Goal: Task Accomplishment & Management: Manage account settings

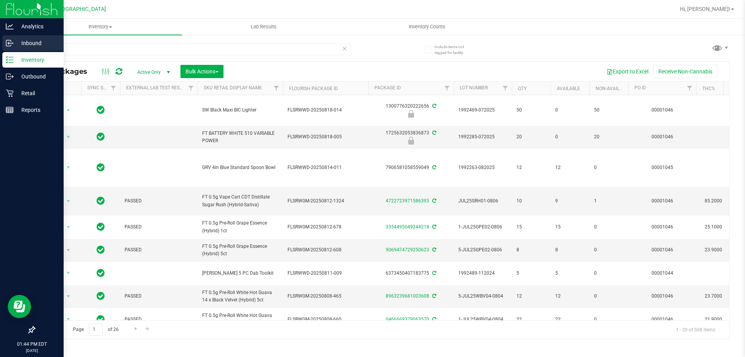
type input "t"
click at [28, 46] on p "Inbound" at bounding box center [37, 42] width 47 height 9
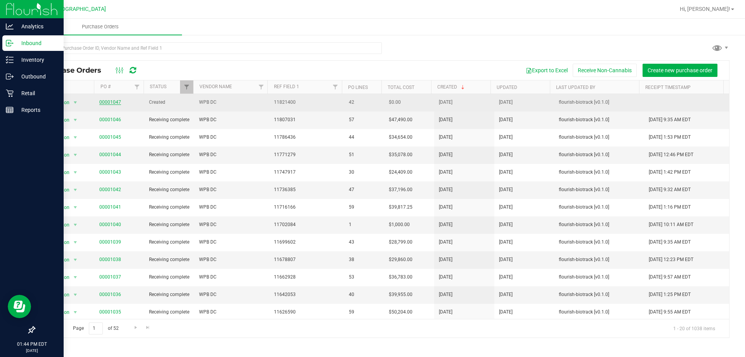
click at [106, 103] on link "00001047" at bounding box center [110, 101] width 22 height 5
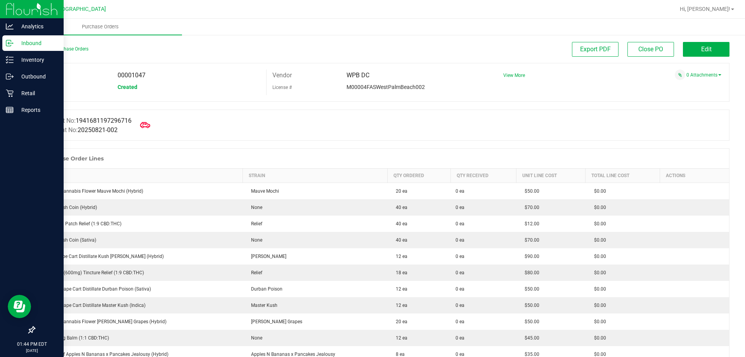
click at [149, 128] on icon at bounding box center [145, 125] width 10 height 10
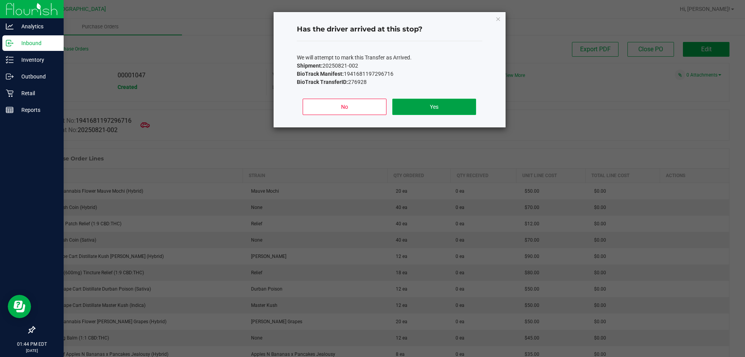
click at [445, 99] on button "Yes" at bounding box center [433, 107] width 83 height 16
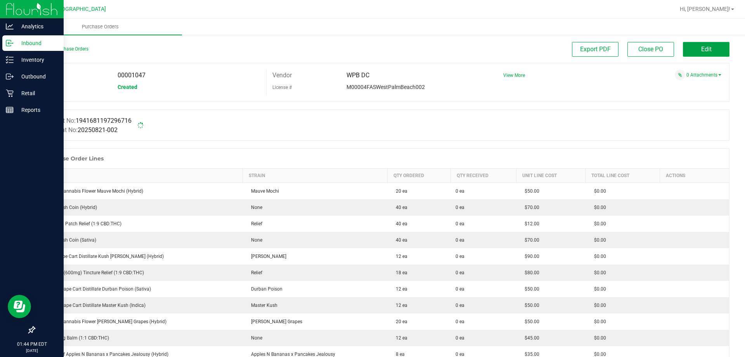
click at [701, 45] on button "Edit" at bounding box center [706, 49] width 47 height 15
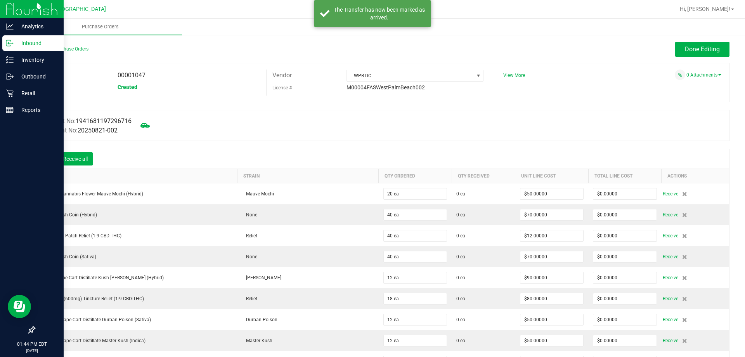
click at [46, 160] on icon at bounding box center [46, 160] width 8 height 8
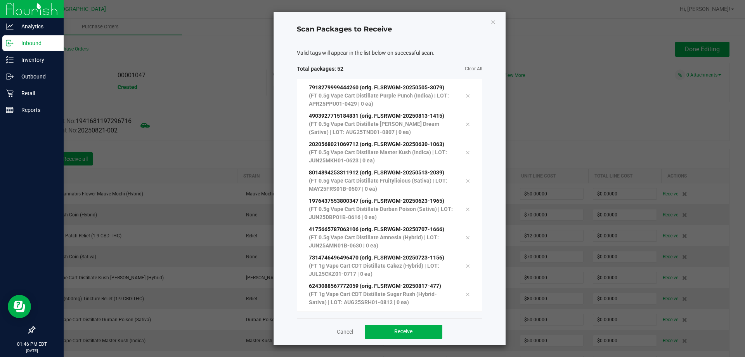
scroll to position [1232, 0]
click at [389, 336] on button "Receive" at bounding box center [404, 331] width 78 height 14
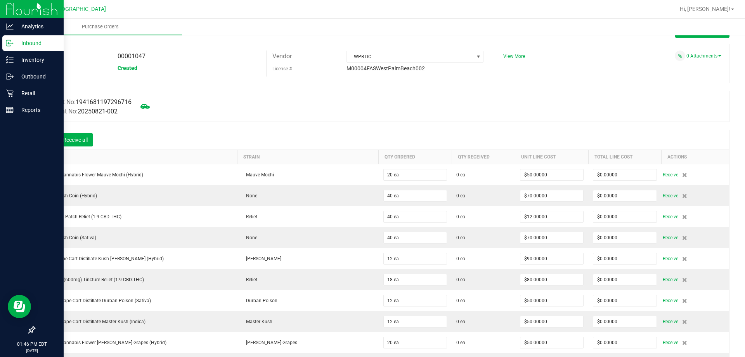
scroll to position [0, 0]
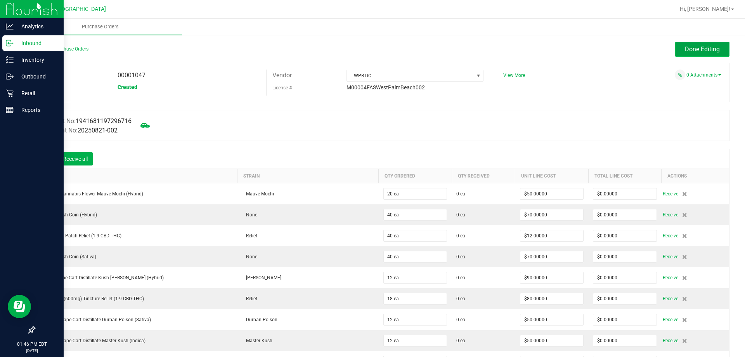
click at [704, 51] on span "Done Editing" at bounding box center [702, 48] width 35 height 7
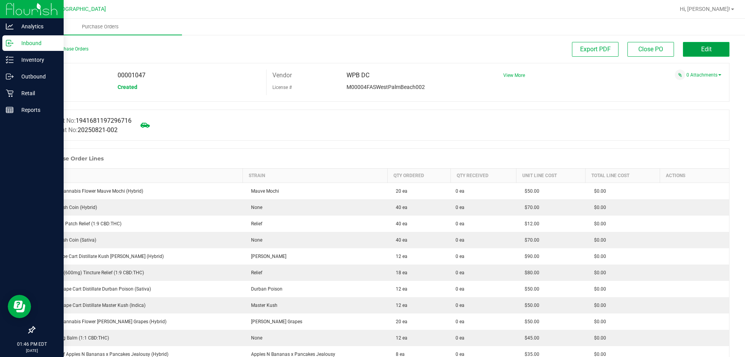
click at [701, 50] on span "Edit" at bounding box center [706, 48] width 10 height 7
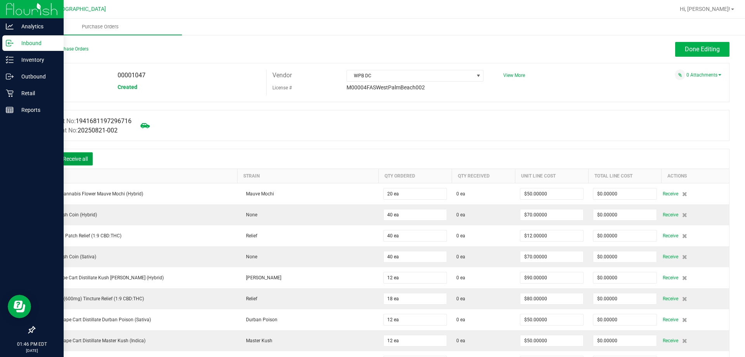
click at [71, 160] on button "Receive all" at bounding box center [75, 158] width 35 height 13
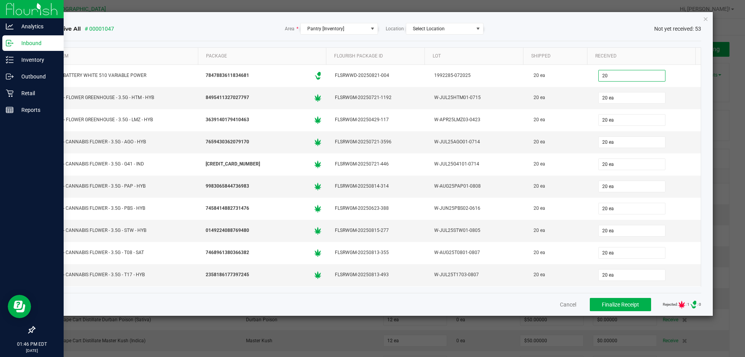
type input "20 ea"
click at [595, 43] on div "Item Package Flourish Package ID Lot Shipped Received FT BATTERY WHITE 510 VARI…" at bounding box center [376, 166] width 652 height 251
click at [628, 303] on span "Finalize Receipt" at bounding box center [620, 304] width 37 height 6
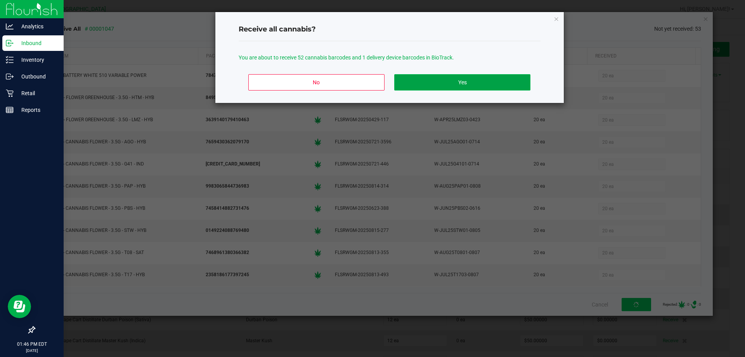
click at [523, 80] on button "Yes" at bounding box center [462, 82] width 136 height 16
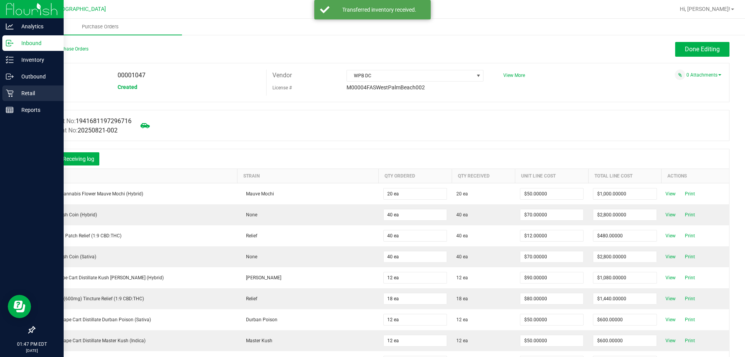
click at [0, 94] on link "Retail" at bounding box center [32, 93] width 64 height 17
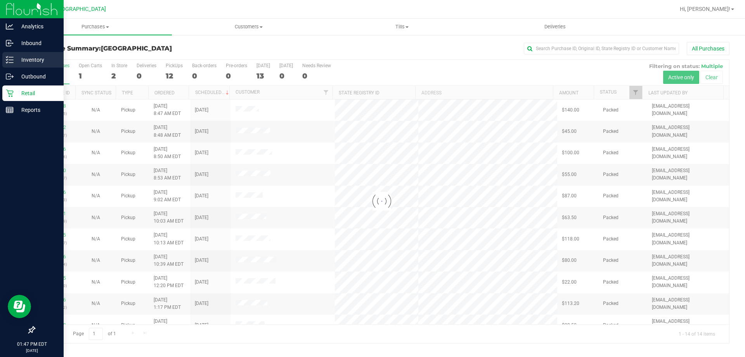
click at [33, 61] on p "Inventory" at bounding box center [37, 59] width 47 height 9
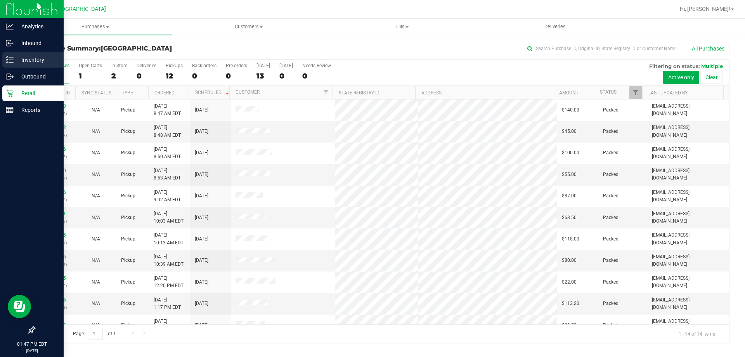
click at [33, 61] on p "Inventory" at bounding box center [37, 59] width 47 height 9
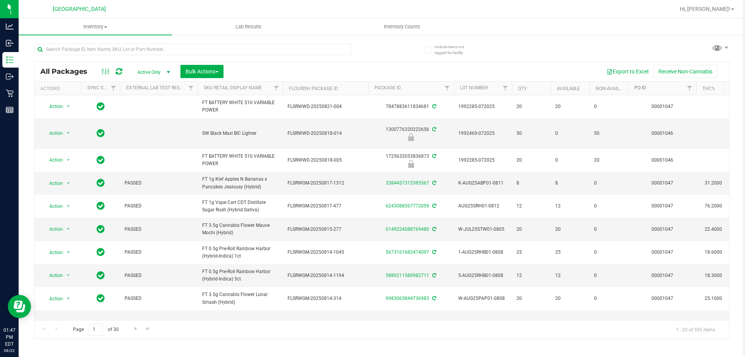
click at [637, 86] on link "PO ID" at bounding box center [640, 87] width 12 height 5
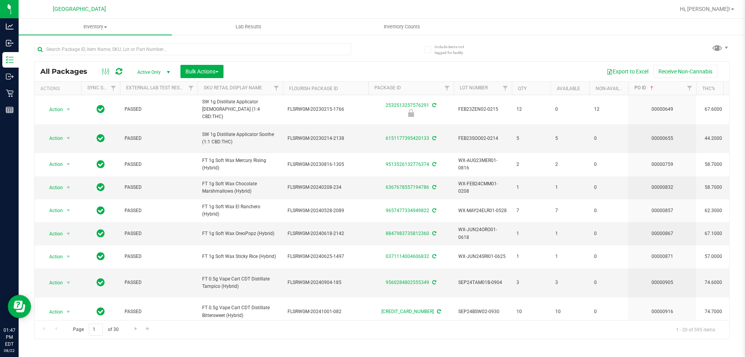
click at [637, 86] on link "PO ID" at bounding box center [644, 87] width 21 height 5
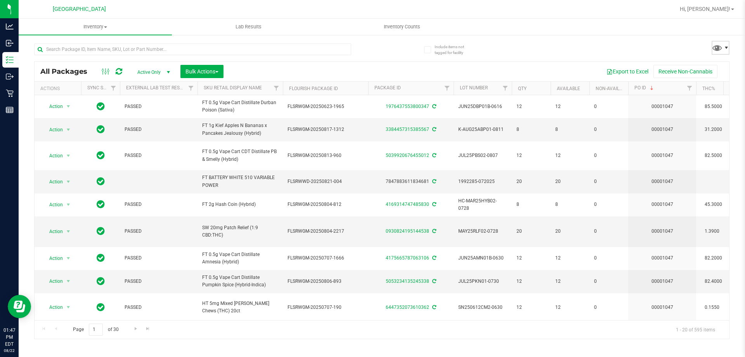
click at [728, 50] on span at bounding box center [726, 48] width 6 height 6
click at [721, 45] on span at bounding box center [717, 47] width 11 height 11
click at [728, 46] on span at bounding box center [726, 48] width 6 height 6
click at [711, 59] on span "Save current view" at bounding box center [691, 65] width 97 height 16
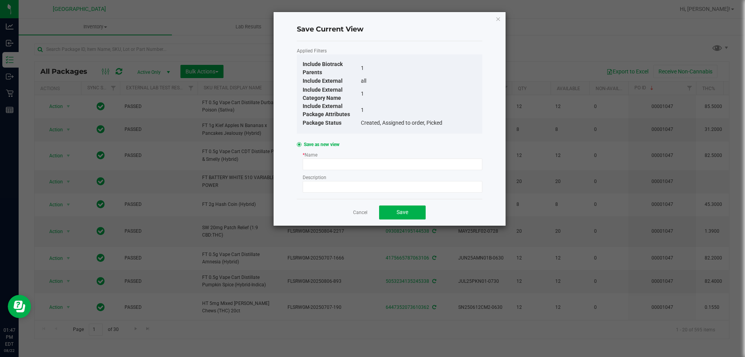
drag, startPoint x: 498, startPoint y: 19, endPoint x: 678, endPoint y: 21, distance: 180.1
click at [499, 19] on icon "Close" at bounding box center [498, 18] width 5 height 9
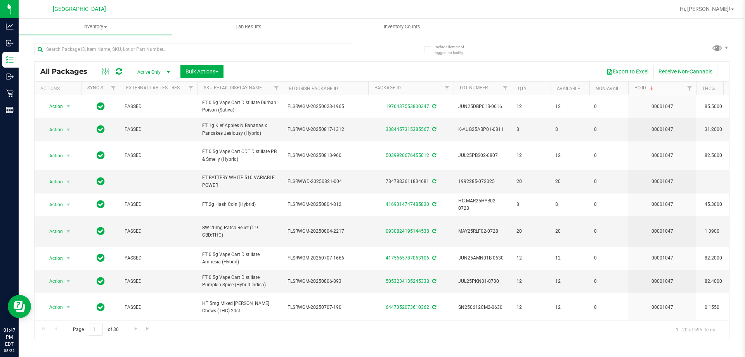
click at [652, 28] on ul "Inventory All packages All inventory Waste log Create inventory Lab Results Inv…" at bounding box center [391, 27] width 745 height 17
click at [197, 74] on span "Bulk Actions" at bounding box center [201, 71] width 33 height 6
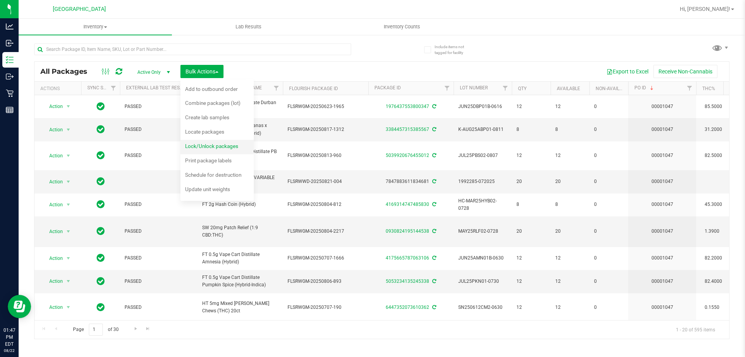
click at [211, 141] on div "Lock/Unlock packages" at bounding box center [217, 147] width 64 height 12
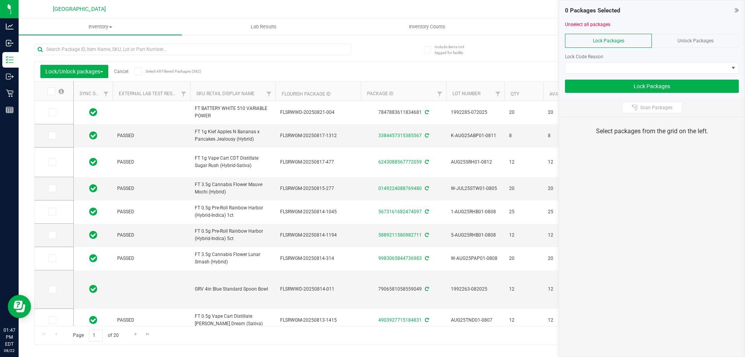
drag, startPoint x: 738, startPoint y: 7, endPoint x: 706, endPoint y: 23, distance: 37.0
click at [738, 7] on icon at bounding box center [737, 10] width 4 height 8
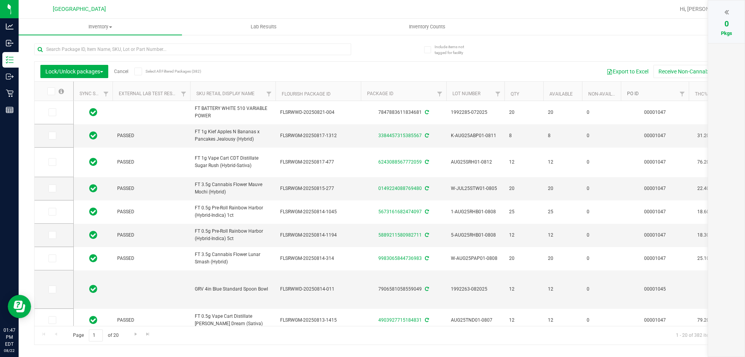
click at [637, 93] on link "PO ID" at bounding box center [633, 93] width 12 height 5
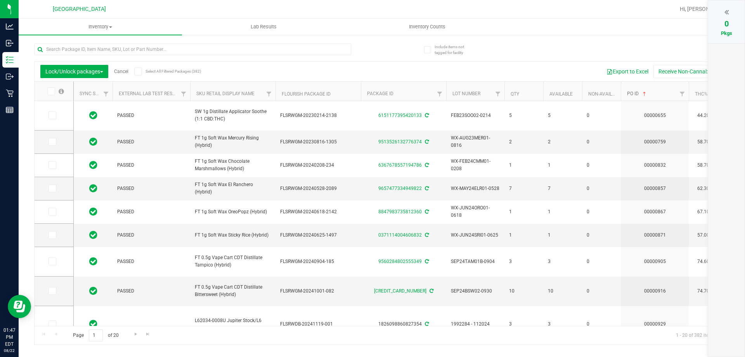
click at [637, 93] on link "PO ID" at bounding box center [637, 93] width 21 height 5
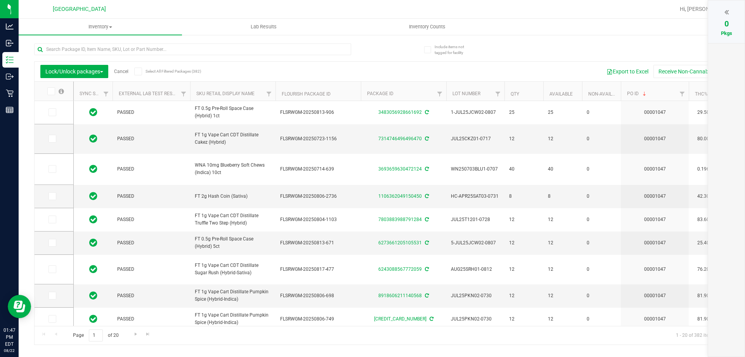
click at [725, 16] on span at bounding box center [727, 11] width 4 height 9
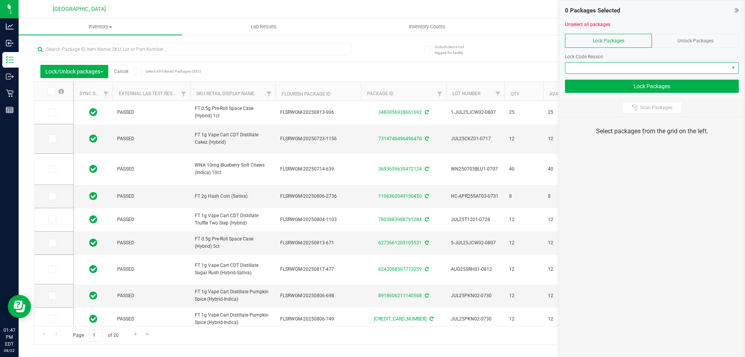
click at [702, 68] on span at bounding box center [646, 67] width 163 height 11
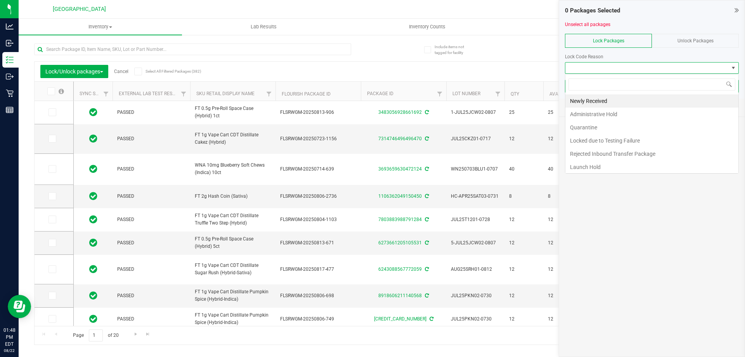
scroll to position [12, 174]
click at [616, 163] on li "Launch Hold" at bounding box center [651, 166] width 173 height 13
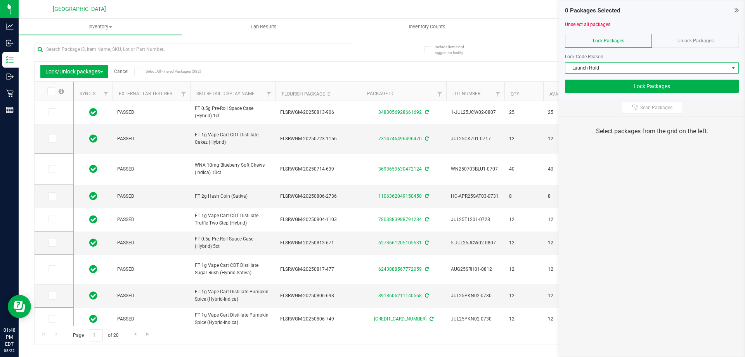
click at [735, 7] on icon at bounding box center [737, 10] width 4 height 8
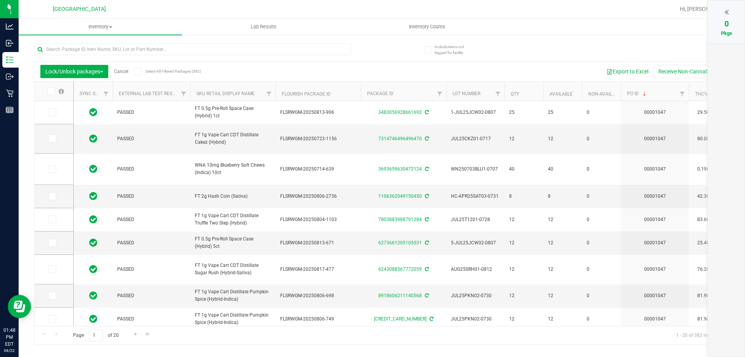
click at [50, 91] on icon at bounding box center [50, 91] width 5 height 0
click at [0, 0] on input "checkbox" at bounding box center [0, 0] width 0 height 0
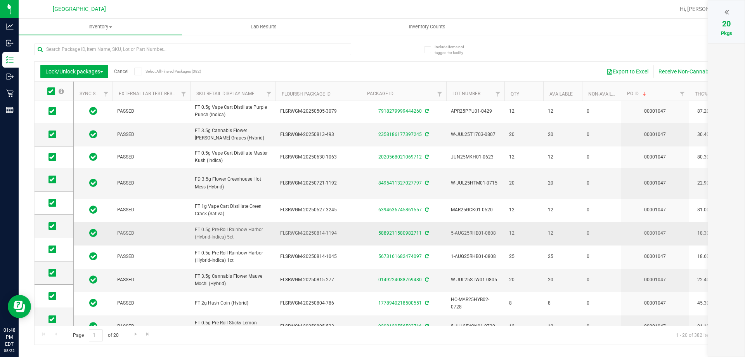
scroll to position [259, 0]
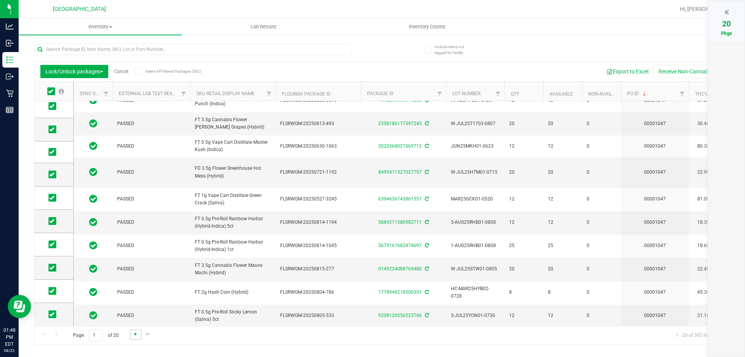
click at [135, 335] on span "Go to the next page" at bounding box center [136, 334] width 6 height 6
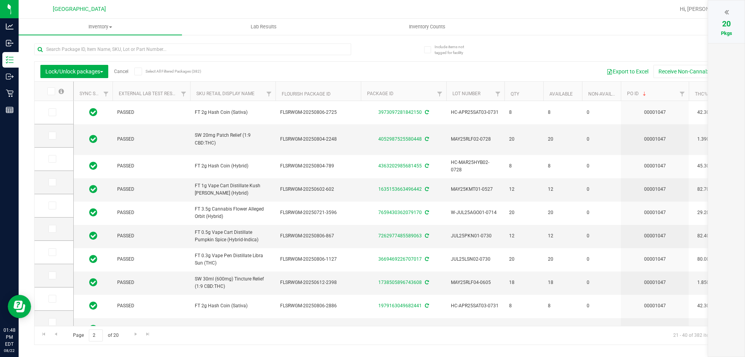
click at [51, 94] on span at bounding box center [51, 91] width 8 height 8
click at [0, 0] on input "checkbox" at bounding box center [0, 0] width 0 height 0
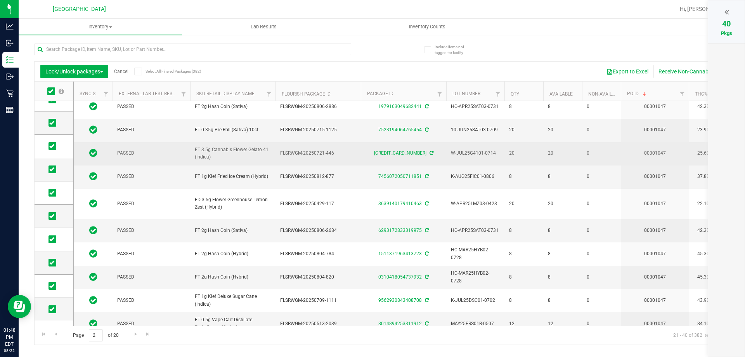
scroll to position [241, 0]
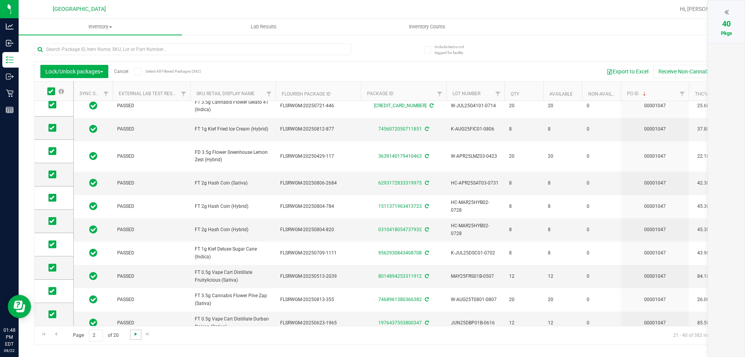
click at [133, 335] on span "Go to the next page" at bounding box center [136, 334] width 6 height 6
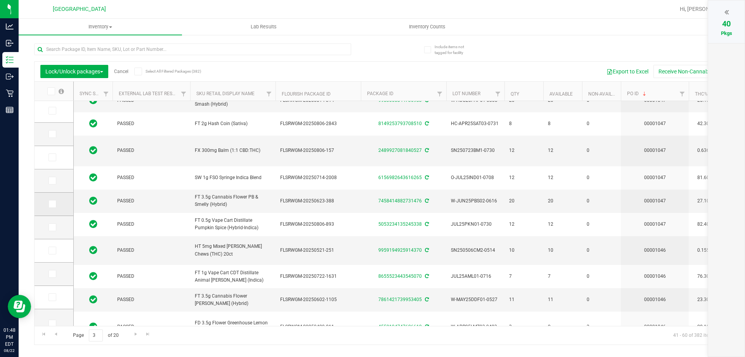
click at [52, 204] on icon at bounding box center [51, 204] width 5 height 0
click at [0, 0] on input "checkbox" at bounding box center [0, 0] width 0 height 0
click at [53, 187] on td at bounding box center [54, 180] width 39 height 23
click at [53, 184] on span at bounding box center [53, 181] width 8 height 8
click at [0, 0] on input "checkbox" at bounding box center [0, 0] width 0 height 0
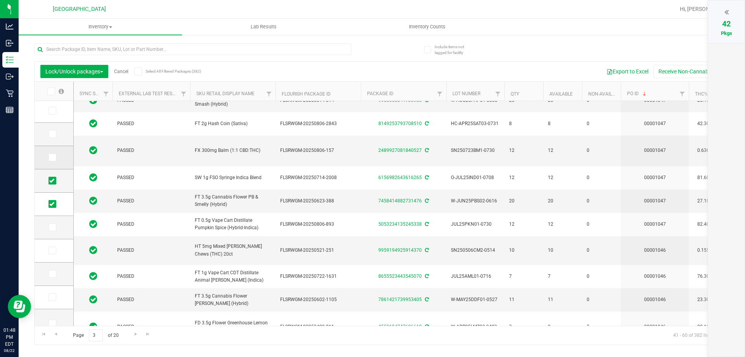
click at [54, 157] on icon at bounding box center [51, 157] width 5 height 0
click at [0, 0] on input "checkbox" at bounding box center [0, 0] width 0 height 0
click at [55, 137] on span at bounding box center [53, 134] width 8 height 8
click at [0, 0] on input "checkbox" at bounding box center [0, 0] width 0 height 0
click at [55, 110] on span at bounding box center [53, 111] width 8 height 8
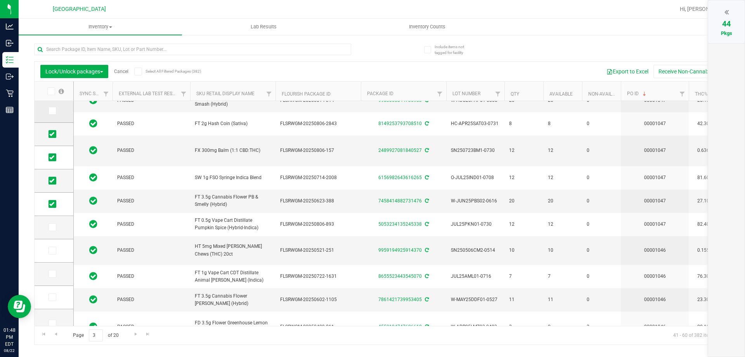
click at [0, 0] on input "checkbox" at bounding box center [0, 0] width 0 height 0
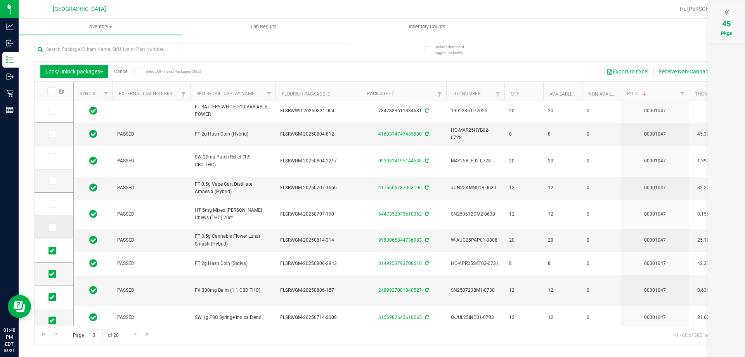
click at [51, 224] on span at bounding box center [53, 227] width 8 height 8
click at [0, 0] on input "checkbox" at bounding box center [0, 0] width 0 height 0
click at [51, 208] on td at bounding box center [54, 203] width 39 height 23
click at [51, 204] on icon at bounding box center [51, 204] width 5 height 0
click at [0, 0] on input "checkbox" at bounding box center [0, 0] width 0 height 0
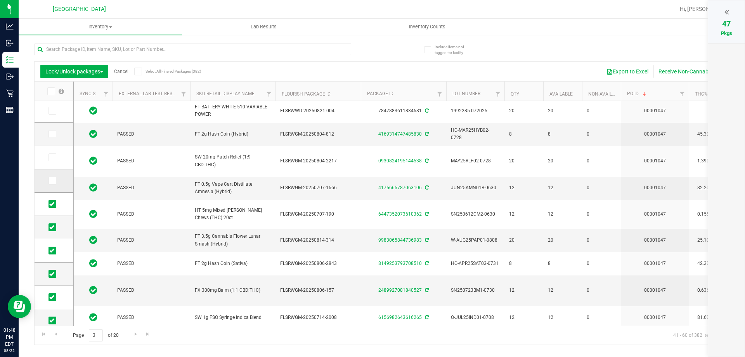
click at [55, 181] on span at bounding box center [53, 181] width 8 height 8
click at [0, 0] on input "checkbox" at bounding box center [0, 0] width 0 height 0
click at [55, 164] on td at bounding box center [54, 157] width 39 height 23
click at [54, 159] on span at bounding box center [53, 157] width 8 height 8
click at [0, 0] on input "checkbox" at bounding box center [0, 0] width 0 height 0
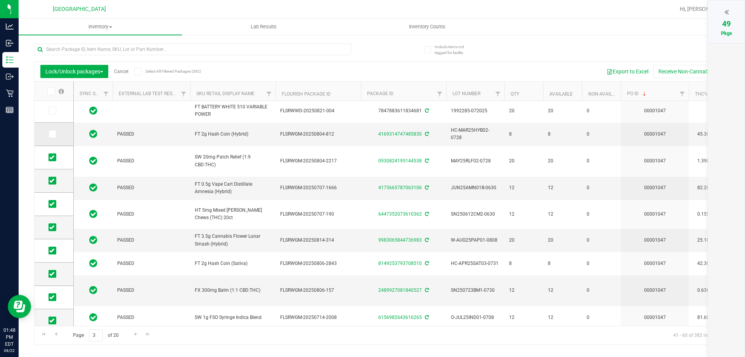
click at [50, 134] on icon at bounding box center [51, 134] width 5 height 0
click at [0, 0] on input "checkbox" at bounding box center [0, 0] width 0 height 0
click at [54, 114] on span at bounding box center [53, 111] width 8 height 8
click at [0, 0] on input "checkbox" at bounding box center [0, 0] width 0 height 0
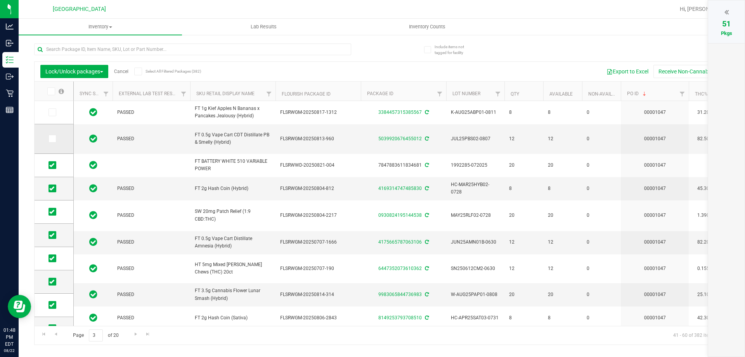
click at [53, 139] on icon at bounding box center [51, 139] width 5 height 0
click at [0, 0] on input "checkbox" at bounding box center [0, 0] width 0 height 0
click at [52, 112] on icon at bounding box center [51, 112] width 5 height 0
click at [0, 0] on input "checkbox" at bounding box center [0, 0] width 0 height 0
drag, startPoint x: 731, startPoint y: 12, endPoint x: 731, endPoint y: 20, distance: 7.4
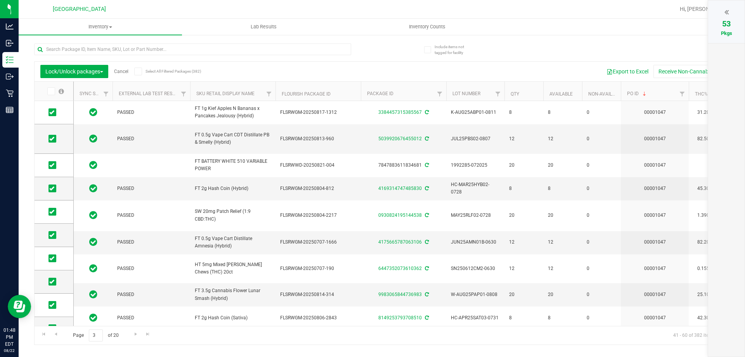
click at [731, 13] on div at bounding box center [726, 12] width 21 height 12
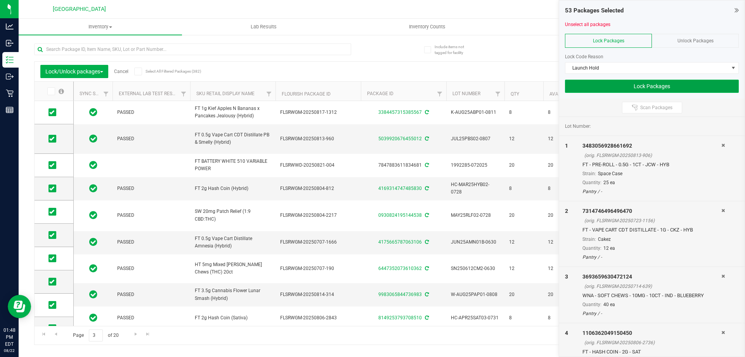
click at [640, 86] on button "Lock Packages" at bounding box center [652, 86] width 174 height 13
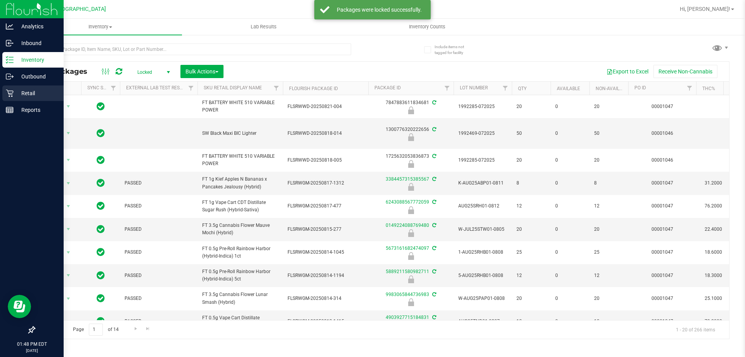
click at [7, 92] on icon at bounding box center [10, 93] width 8 height 8
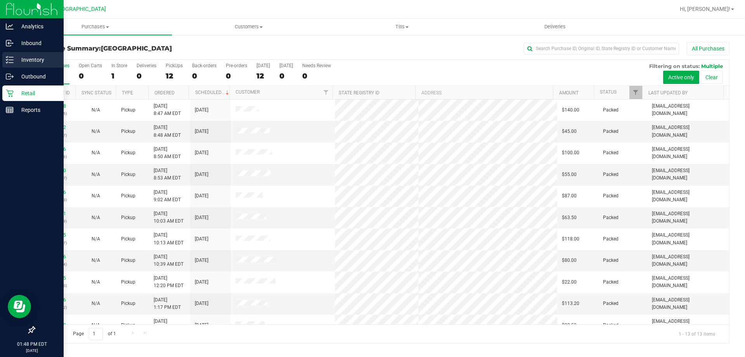
click at [35, 59] on p "Inventory" at bounding box center [37, 59] width 47 height 9
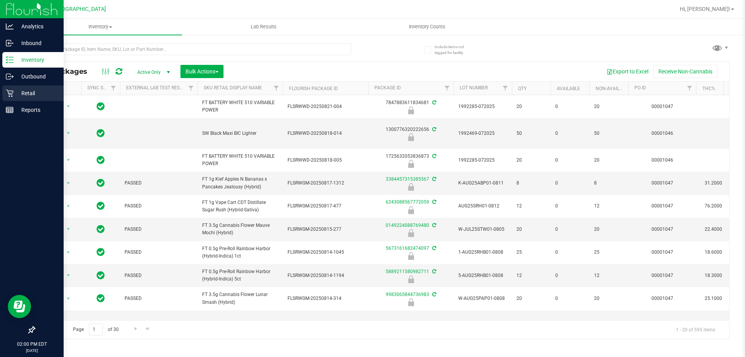
click at [26, 92] on p "Retail" at bounding box center [37, 92] width 47 height 9
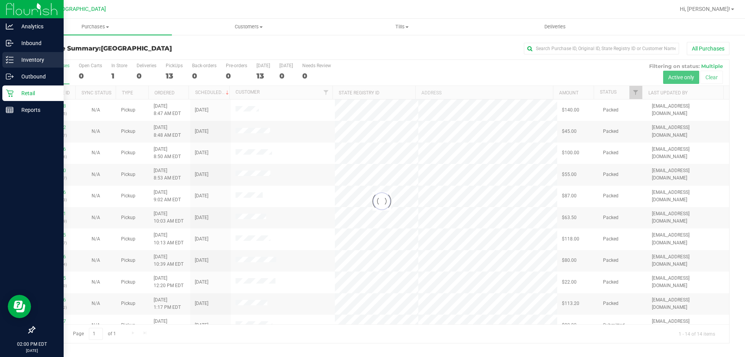
click at [31, 61] on p "Inventory" at bounding box center [37, 59] width 47 height 9
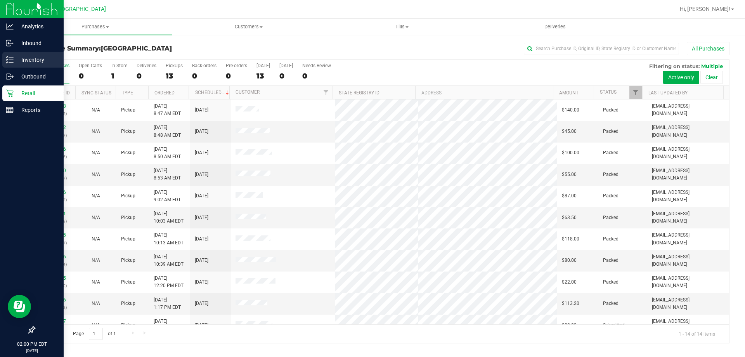
click at [31, 60] on p "Inventory" at bounding box center [37, 59] width 47 height 9
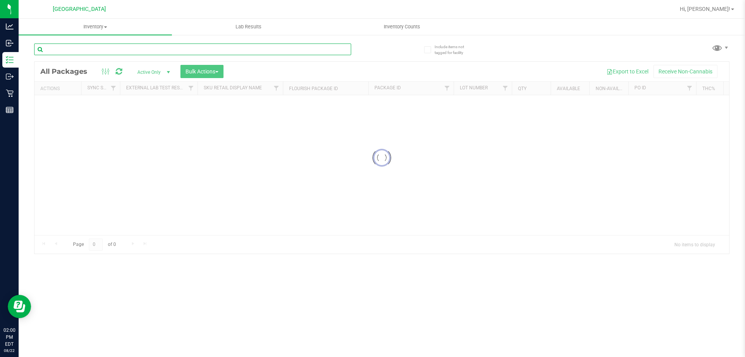
click at [105, 47] on input "text" at bounding box center [192, 49] width 317 height 12
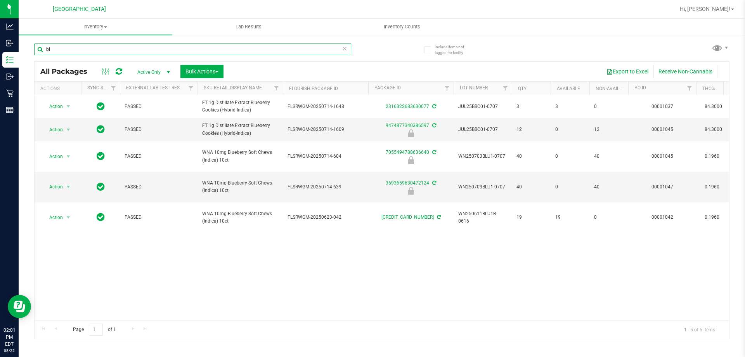
type input "b"
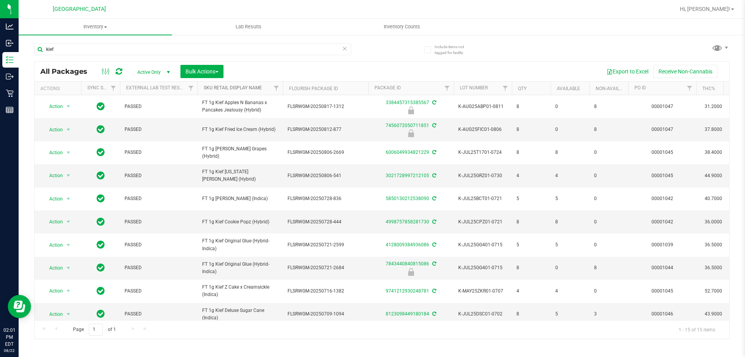
click at [254, 89] on link "Sku Retail Display Name" at bounding box center [233, 87] width 58 height 5
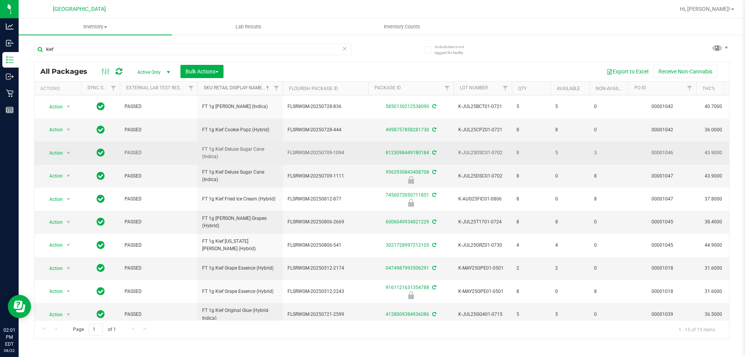
scroll to position [78, 0]
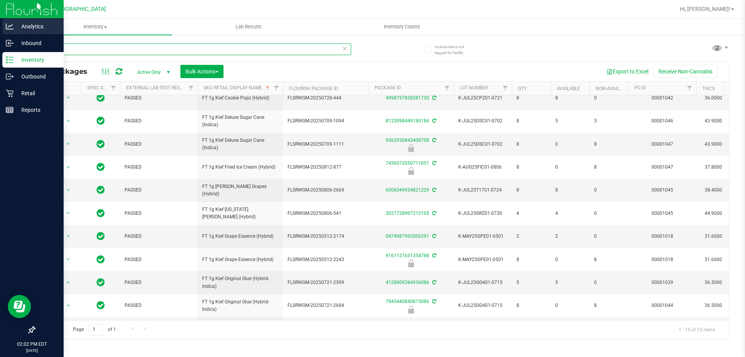
drag, startPoint x: 76, startPoint y: 48, endPoint x: 0, endPoint y: 34, distance: 77.8
click at [0, 39] on div "Analytics Inbound Inventory Outbound Retail Reports 02:02 PM EDT [DATE] 08/22 […" at bounding box center [372, 178] width 745 height 357
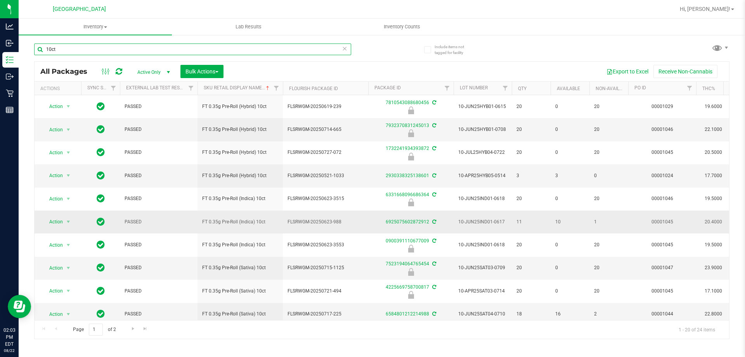
scroll to position [78, 0]
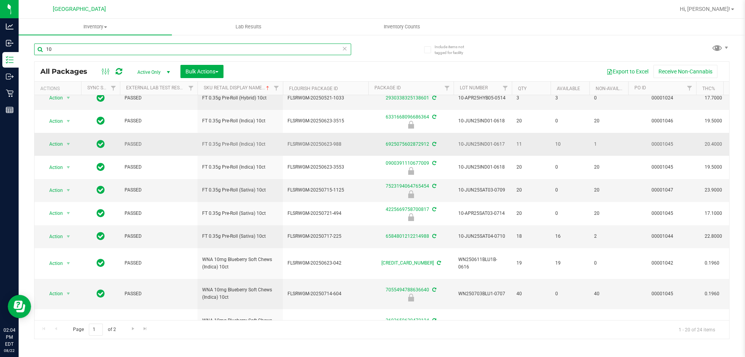
type input "1"
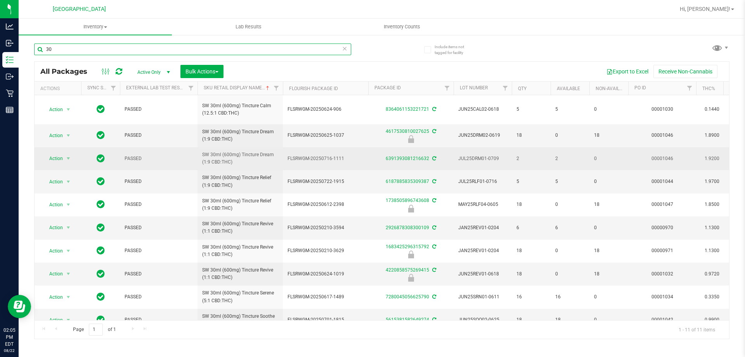
type input "3"
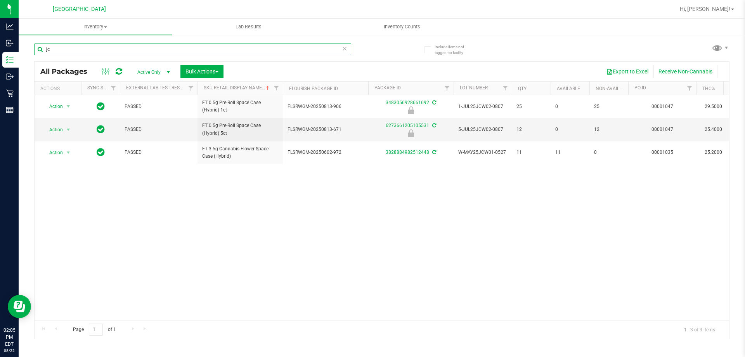
type input "j"
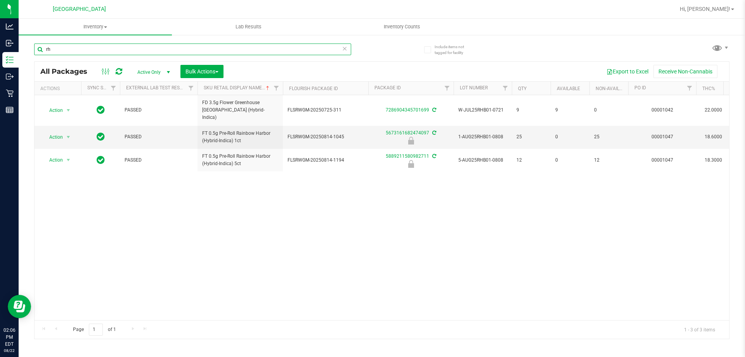
type input "r"
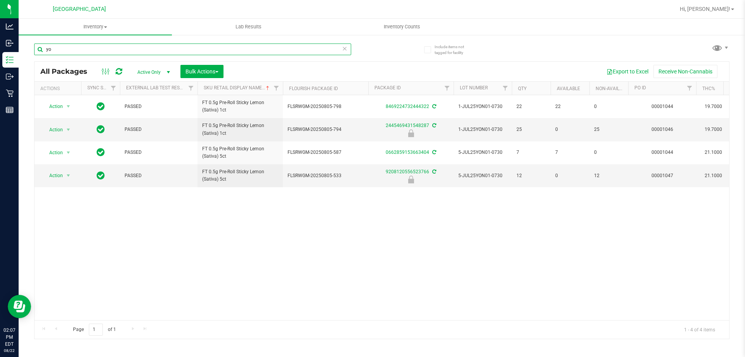
type input "y"
type input "g"
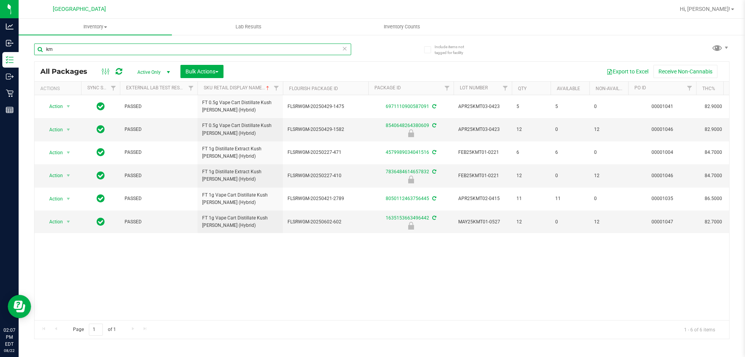
type input "k"
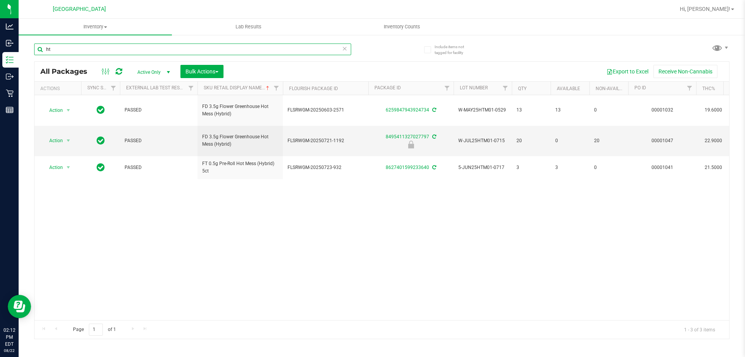
type input "h"
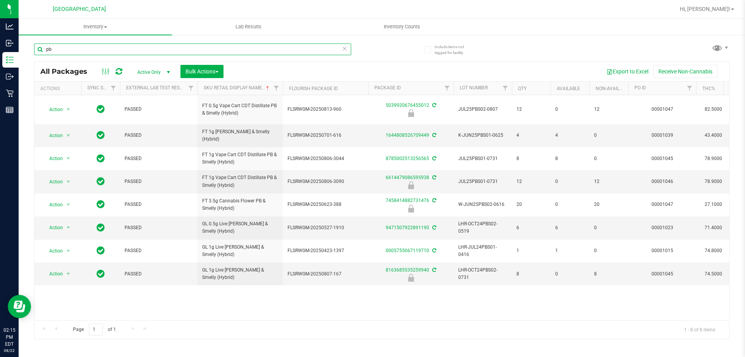
type input "p"
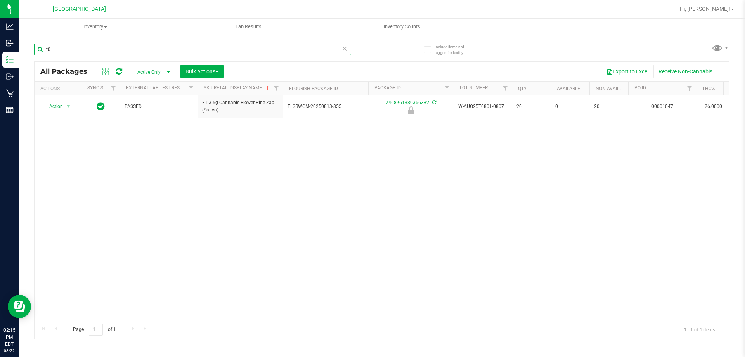
type input "t"
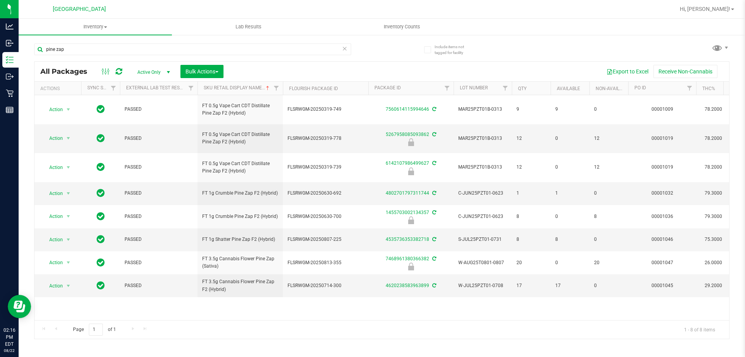
drag, startPoint x: 271, startPoint y: 320, endPoint x: 282, endPoint y: 319, distance: 11.3
click at [282, 320] on div "Page 1 of 1 1 - 8 of 8 items" at bounding box center [382, 329] width 695 height 19
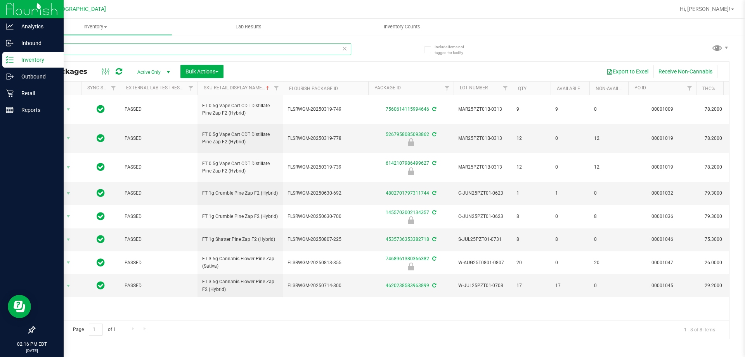
drag, startPoint x: 119, startPoint y: 50, endPoint x: 0, endPoint y: 7, distance: 126.3
click at [0, 10] on div "Analytics Inbound Inventory Outbound Retail Reports 02:16 PM EDT [DATE] 08/22 […" at bounding box center [372, 178] width 745 height 357
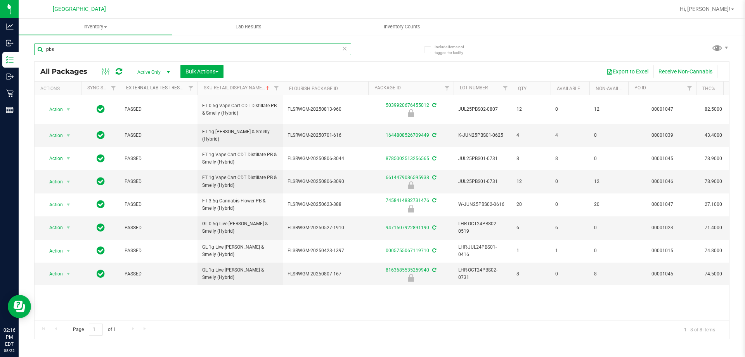
type input "pbs"
click at [140, 87] on link "External Lab Test Result" at bounding box center [156, 87] width 61 height 5
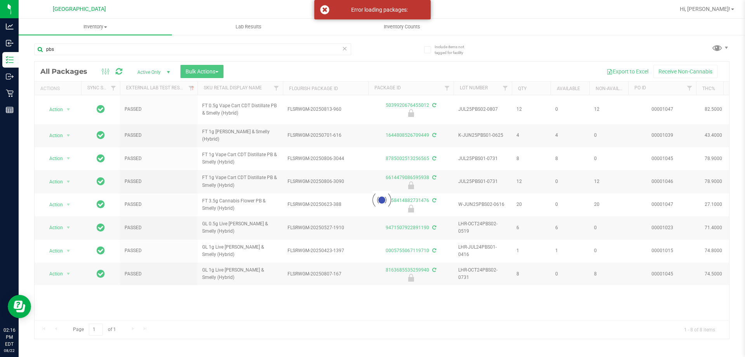
click at [248, 88] on div at bounding box center [382, 200] width 695 height 277
click at [328, 3] on div "Error loading packages:" at bounding box center [372, 9] width 116 height 19
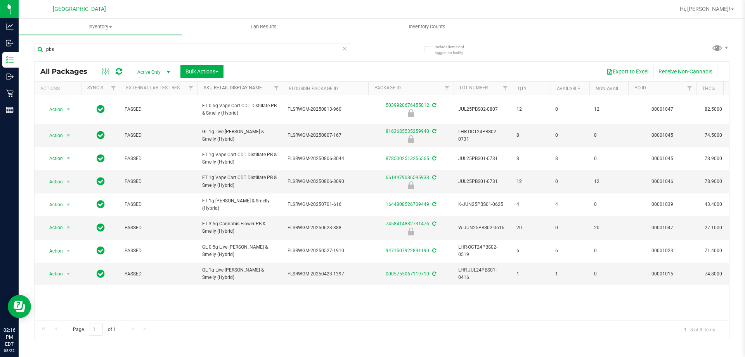
click at [246, 88] on link "Sku Retail Display Name" at bounding box center [233, 87] width 58 height 5
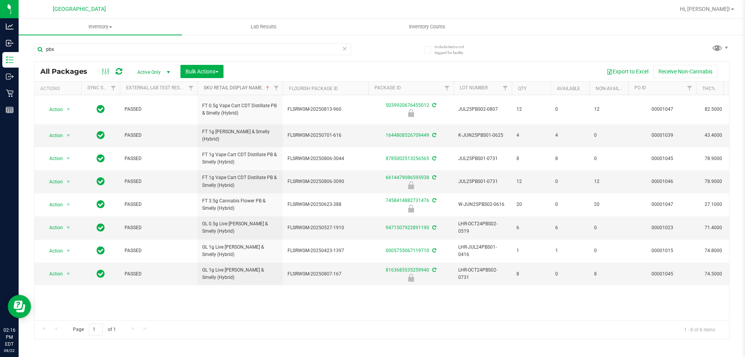
click at [246, 89] on link "Sku Retail Display Name" at bounding box center [237, 87] width 67 height 5
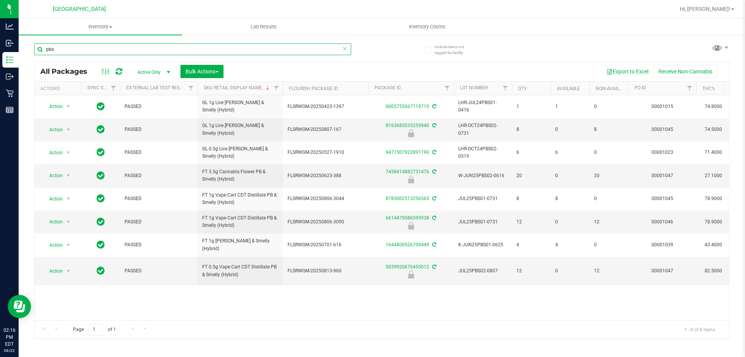
drag, startPoint x: 101, startPoint y: 54, endPoint x: 0, endPoint y: -47, distance: 142.7
click at [0, 0] on html "Analytics Inbound Inventory Outbound Retail Reports 02:16 PM EDT [DATE] 08/22 […" at bounding box center [372, 178] width 745 height 357
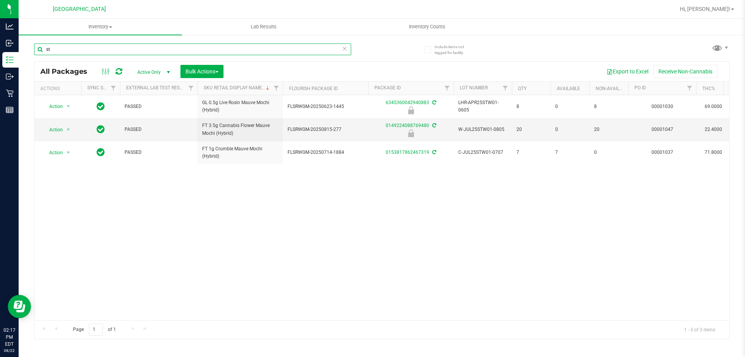
type input "s"
type input "t"
type input "a"
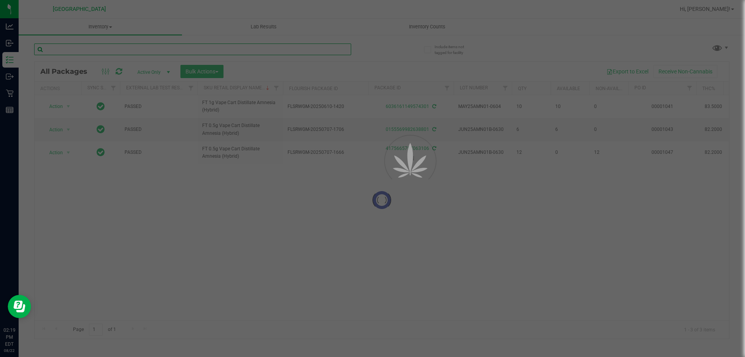
type input "d"
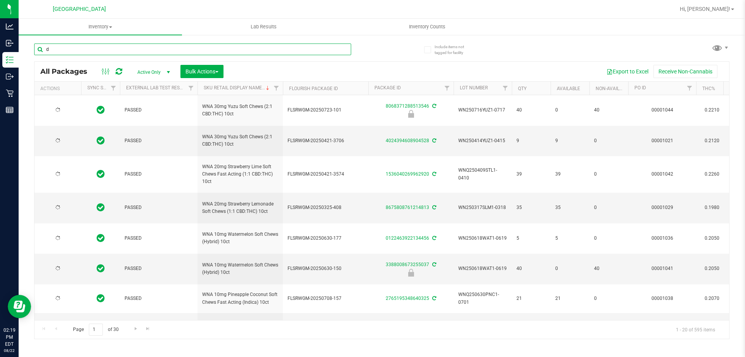
type input "2026-07-16"
type input "2026-04-14"
type input "2026-04-09"
type input "2026-03-17"
type input "[DATE]"
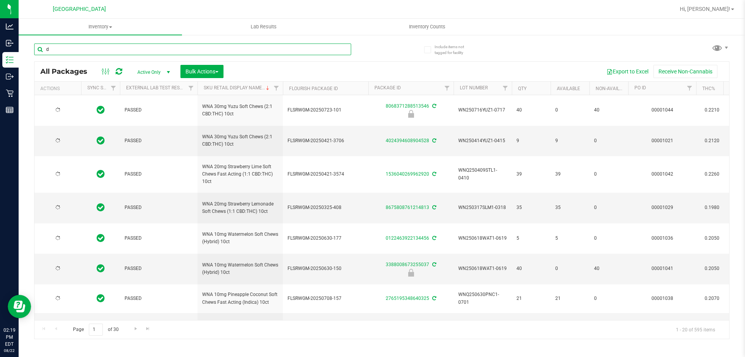
type input "[DATE]"
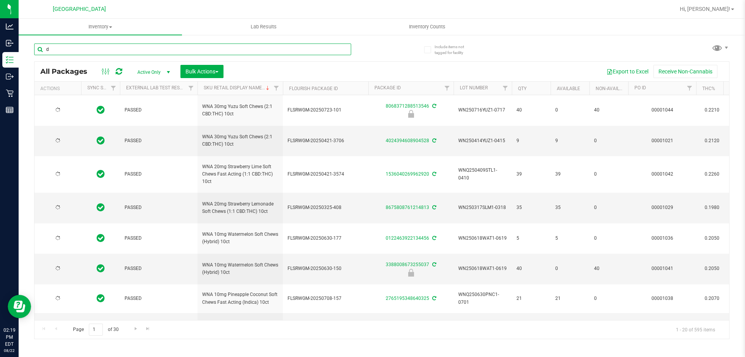
type input "[DATE]"
type input "2026-01-20"
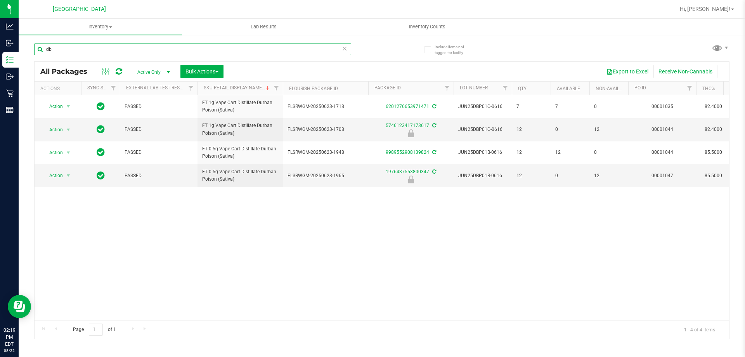
type input "d"
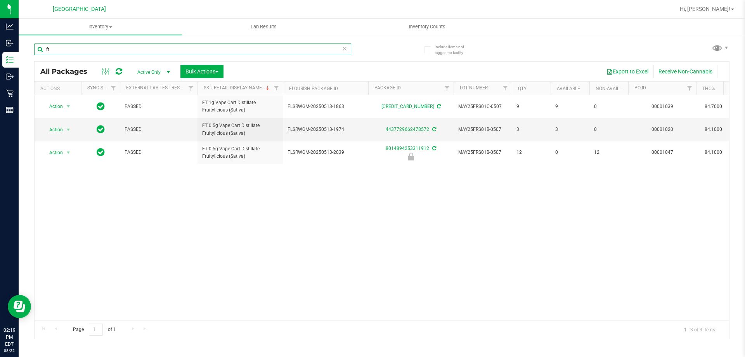
type input "f"
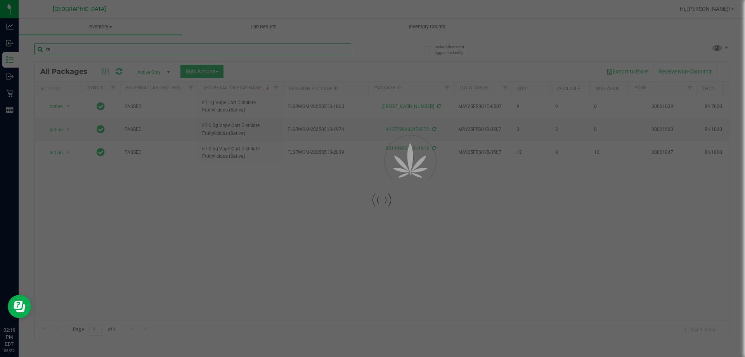
type input "mk"
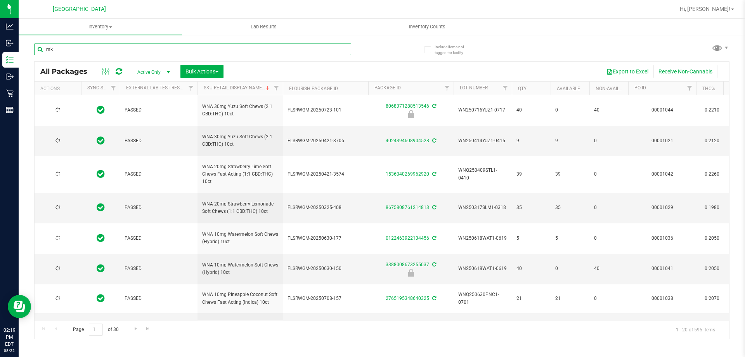
type input "2026-07-16"
type input "2026-04-14"
type input "2026-04-09"
type input "2026-03-17"
type input "[DATE]"
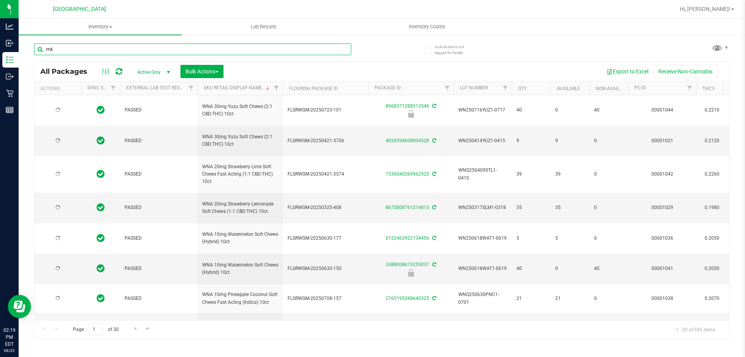
type input "[DATE]"
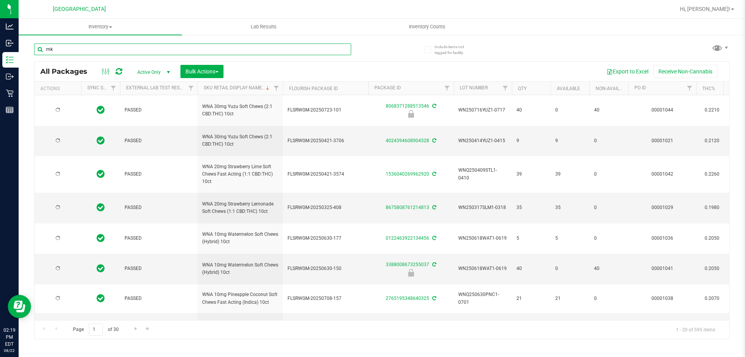
type input "[DATE]"
type input "2026-01-20"
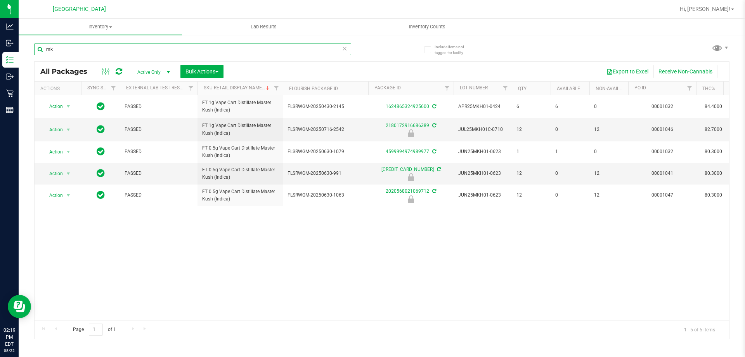
type input "m"
type input "p"
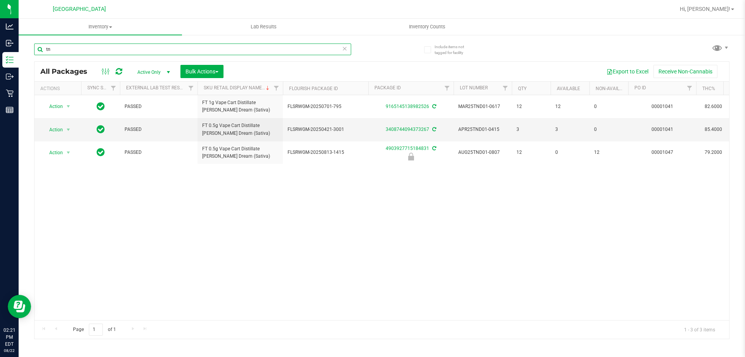
type input "t"
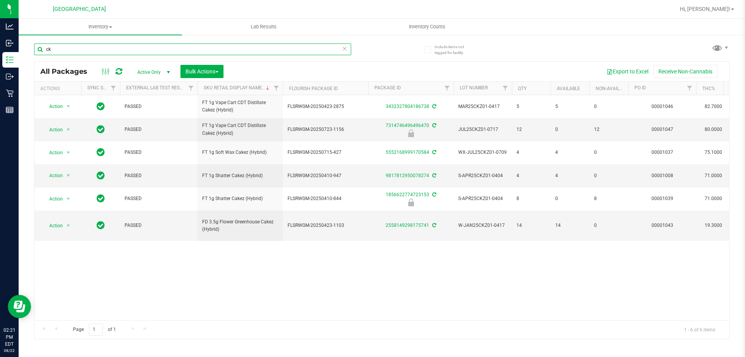
type input "c"
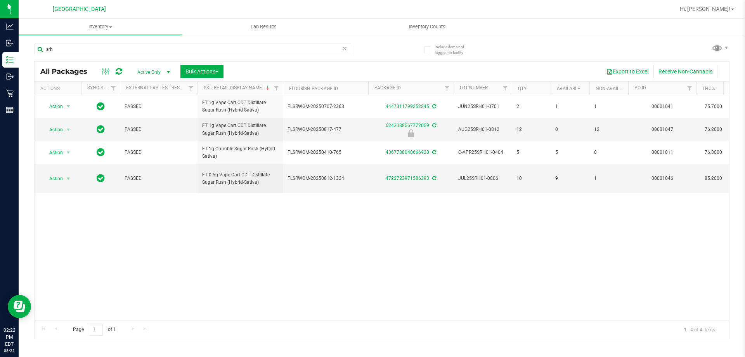
click at [579, 285] on div "Action Action Adjust qty Create package Edit attributes Global inventory Locate…" at bounding box center [382, 207] width 695 height 225
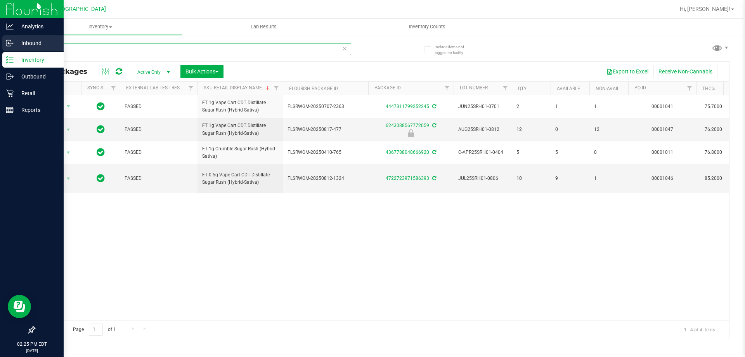
drag, startPoint x: 78, startPoint y: 43, endPoint x: 0, endPoint y: 40, distance: 78.5
click at [0, 37] on div "Analytics Inbound Inventory Outbound Retail Reports 02:25 PM EDT 08/22/2025 08/…" at bounding box center [372, 178] width 745 height 357
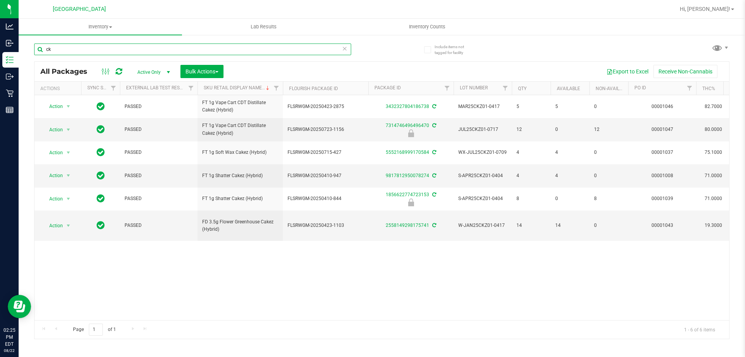
type input "c"
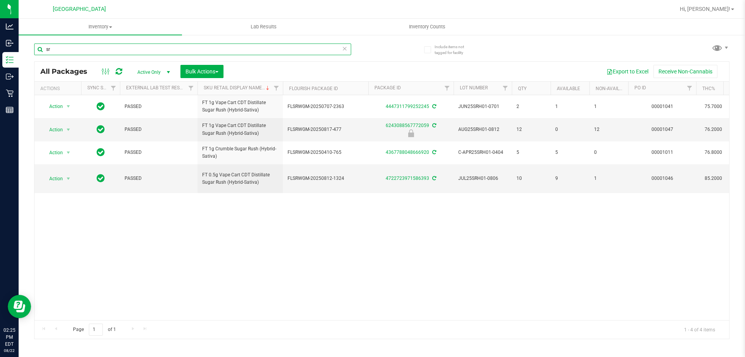
type input "s"
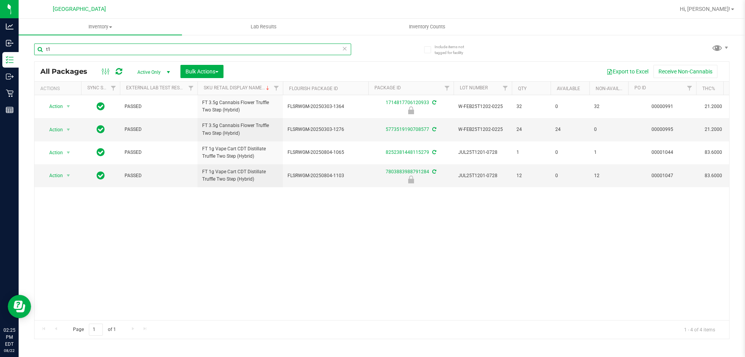
type input "t"
type input "pbs"
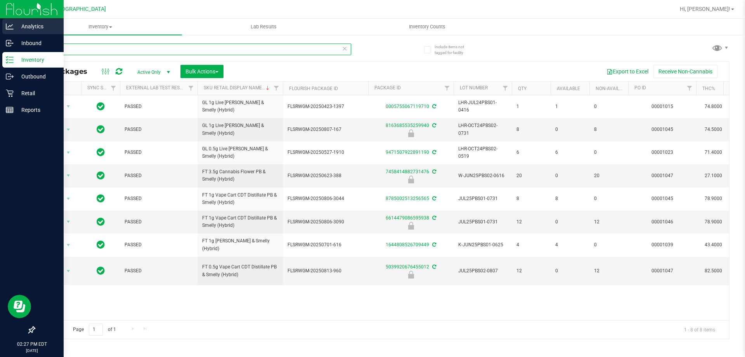
drag, startPoint x: 99, startPoint y: 52, endPoint x: 0, endPoint y: 28, distance: 102.1
click at [0, 37] on div "Analytics Inbound Inventory Outbound Retail Reports 02:27 PM EDT 08/22/2025 08/…" at bounding box center [372, 178] width 745 height 357
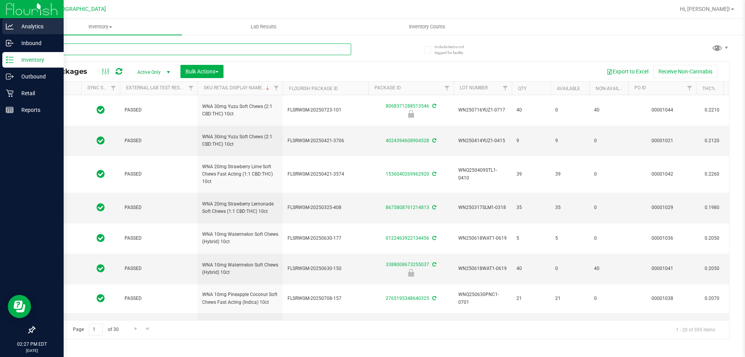
type input "2026-07-16"
type input "2026-04-14"
type input "2026-04-09"
type input "2026-03-17"
type input "[DATE]"
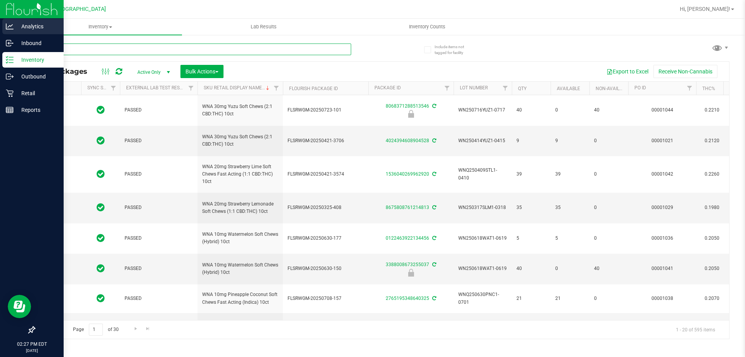
type input "[DATE]"
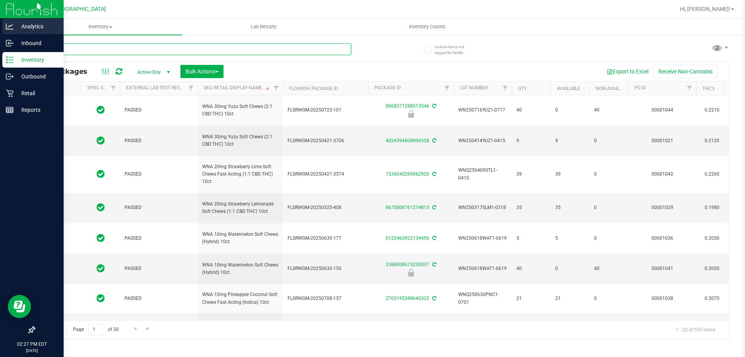
type input "[DATE]"
type input "2026-01-20"
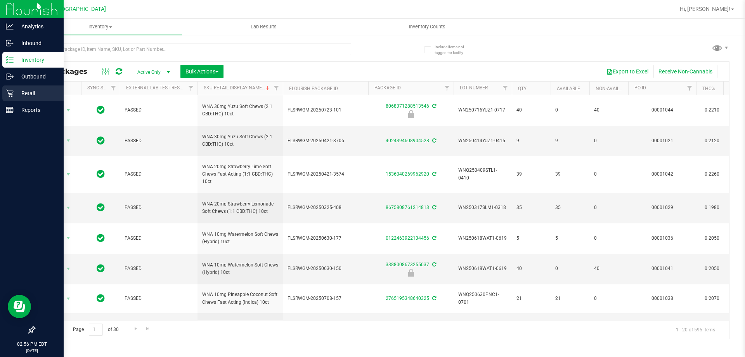
click at [10, 88] on div "Retail" at bounding box center [32, 93] width 61 height 16
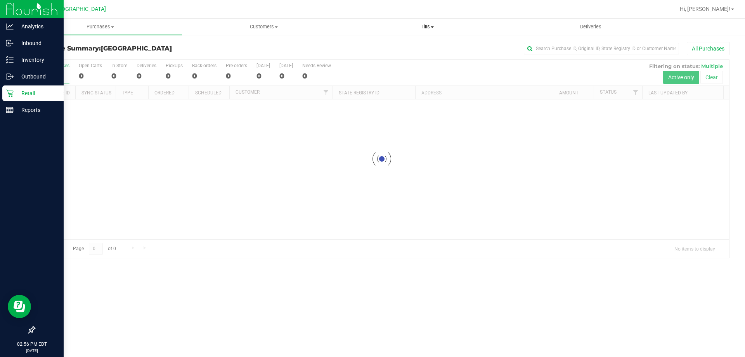
click at [427, 24] on span "Tills" at bounding box center [427, 26] width 163 height 7
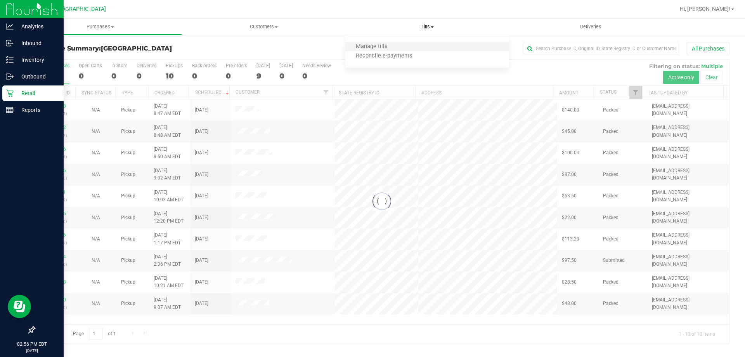
click at [420, 45] on li "Manage tills" at bounding box center [426, 46] width 163 height 9
